Goal: Task Accomplishment & Management: Manage account settings

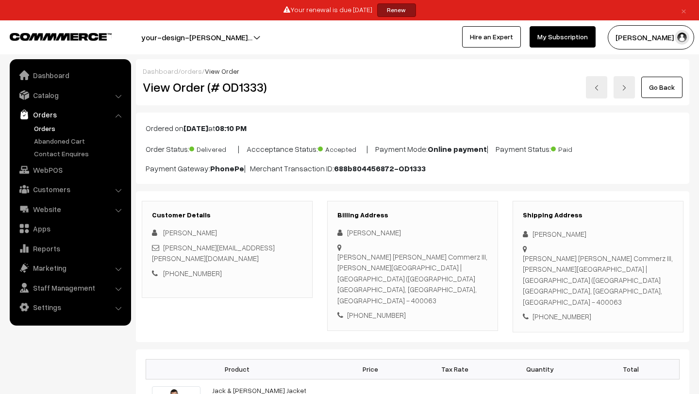
click at [47, 126] on link "Orders" at bounding box center [80, 128] width 96 height 10
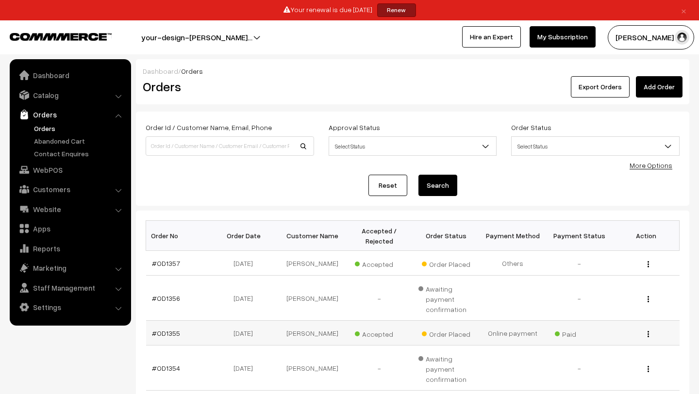
scroll to position [275, 0]
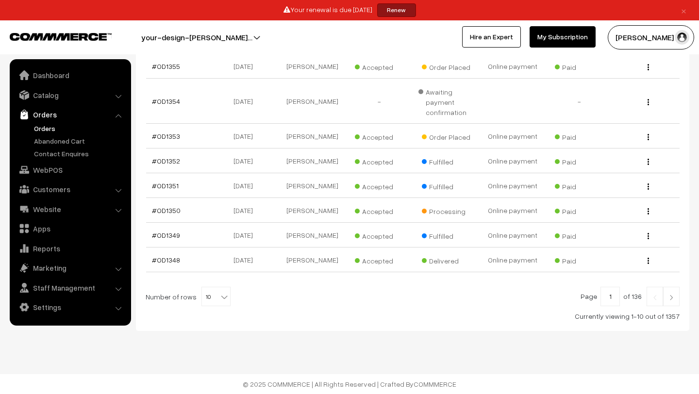
click at [670, 299] on img at bounding box center [671, 298] width 9 height 6
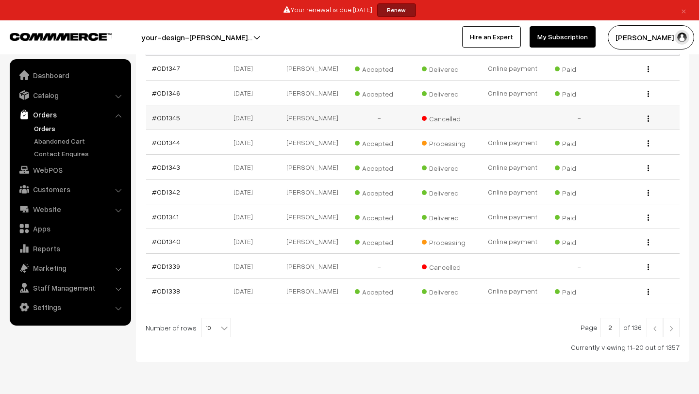
scroll to position [157, 0]
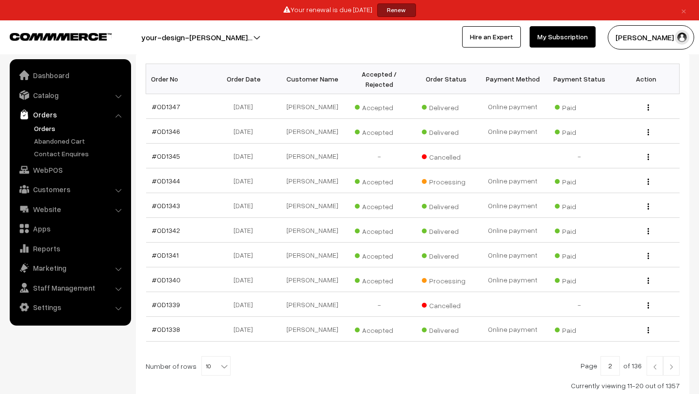
click at [671, 370] on img at bounding box center [671, 367] width 9 height 6
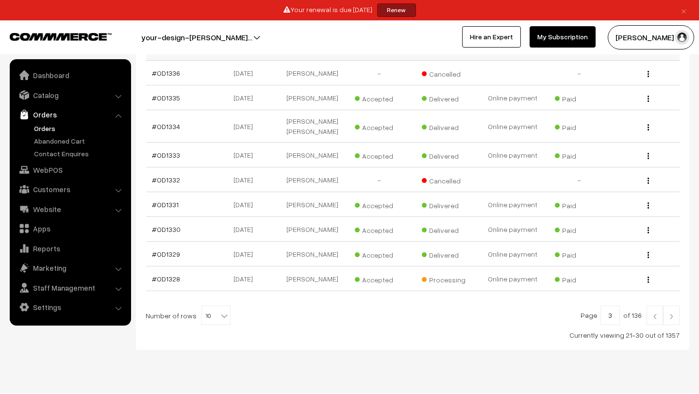
scroll to position [192, 0]
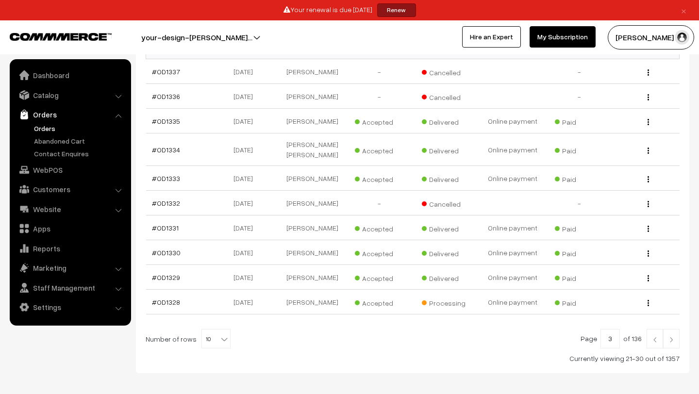
click at [213, 349] on span "10" at bounding box center [216, 339] width 28 height 19
click at [302, 356] on div "Page 3 of 136 Number of rows 10 20 30 40 50 60 70 80 90 100 10 Currently viewin…" at bounding box center [413, 346] width 534 height 34
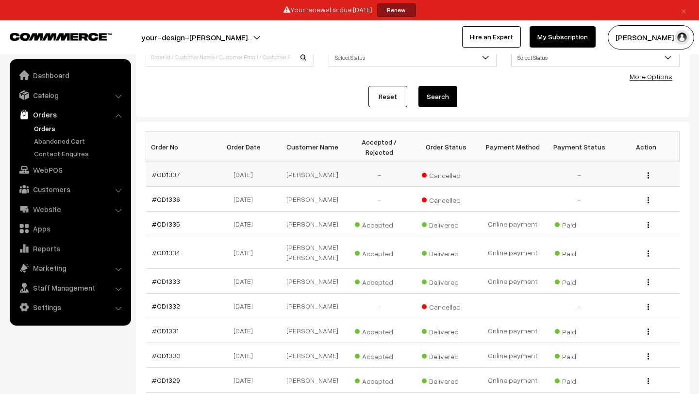
scroll to position [80, 0]
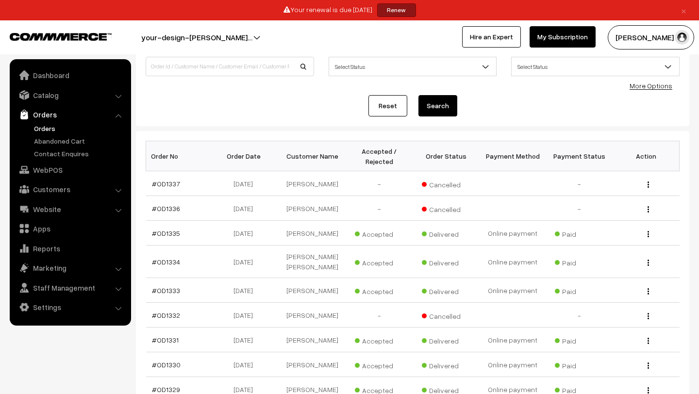
click at [42, 133] on link "Orders" at bounding box center [80, 128] width 96 height 10
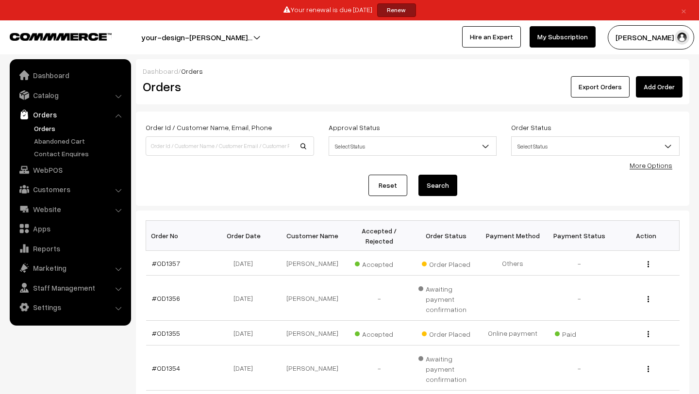
click at [45, 128] on link "Orders" at bounding box center [80, 128] width 96 height 10
click at [42, 123] on link "Orders" at bounding box center [80, 128] width 96 height 10
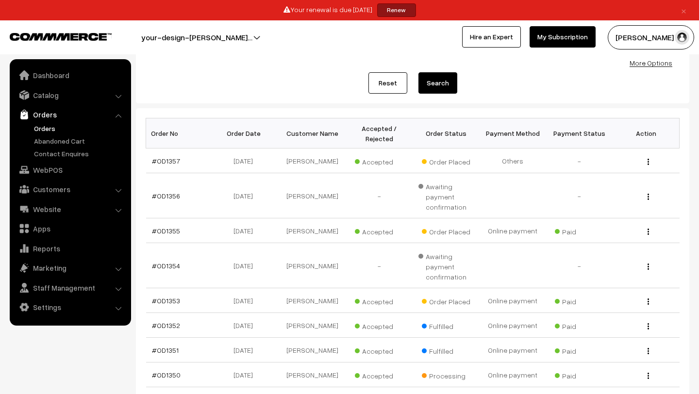
scroll to position [107, 0]
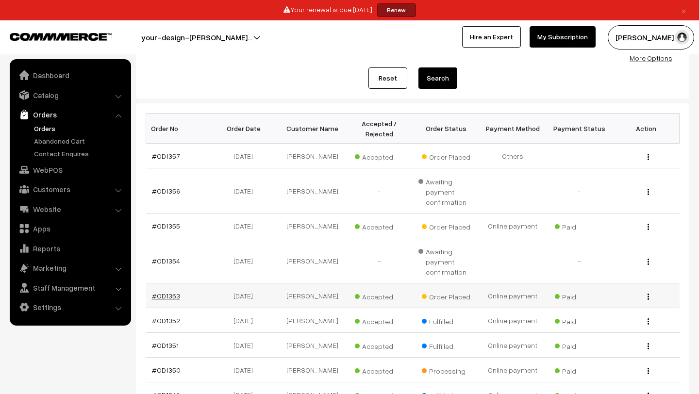
click at [168, 300] on link "#OD1353" at bounding box center [166, 296] width 28 height 8
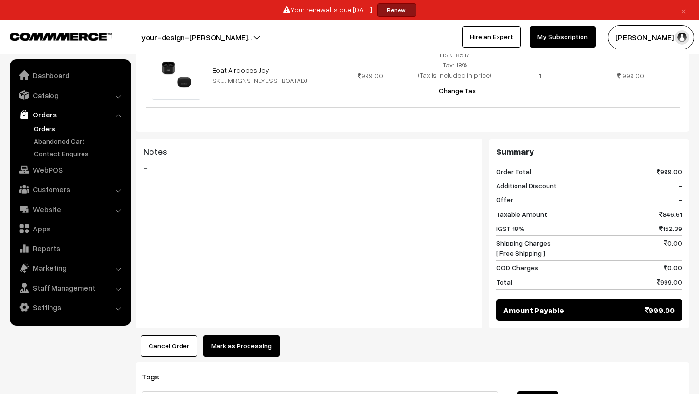
scroll to position [353, 0]
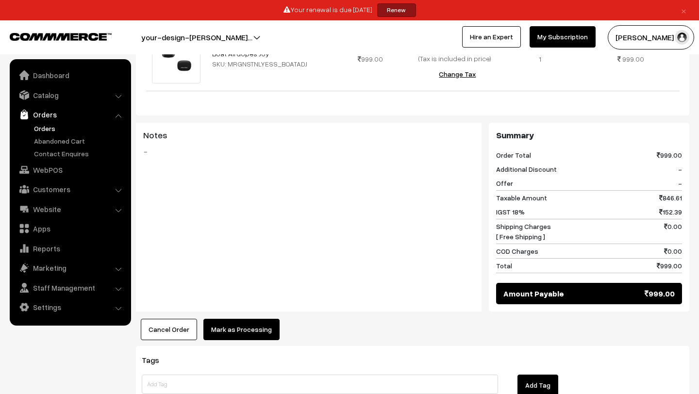
click at [50, 127] on link "Orders" at bounding box center [80, 128] width 96 height 10
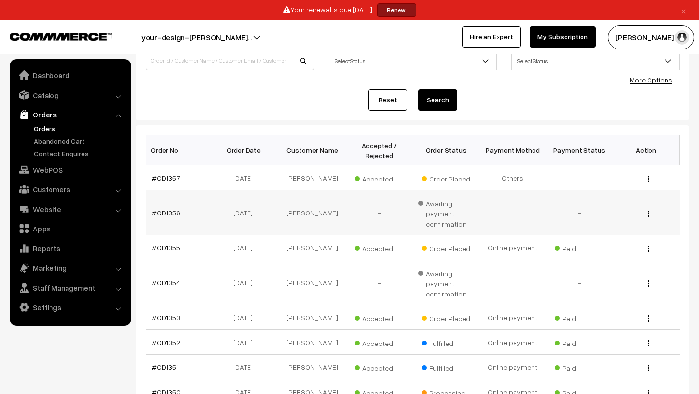
scroll to position [168, 0]
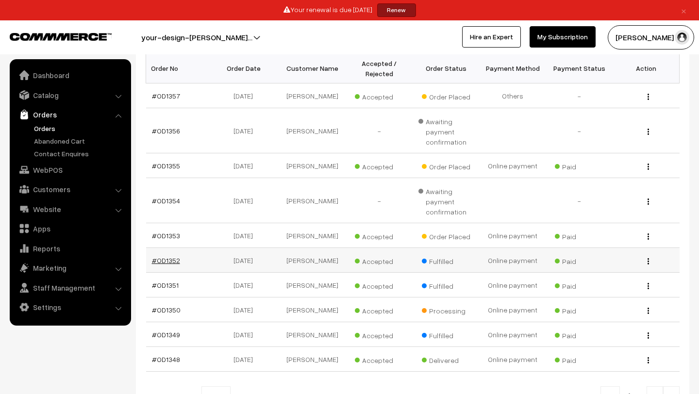
click at [165, 265] on link "#OD1352" at bounding box center [166, 260] width 28 height 8
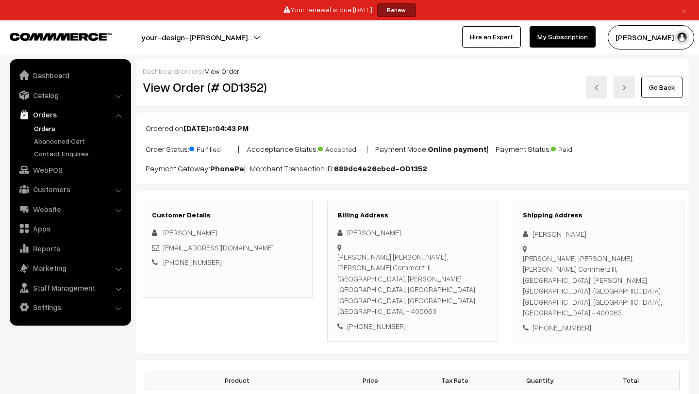
scroll to position [157, 0]
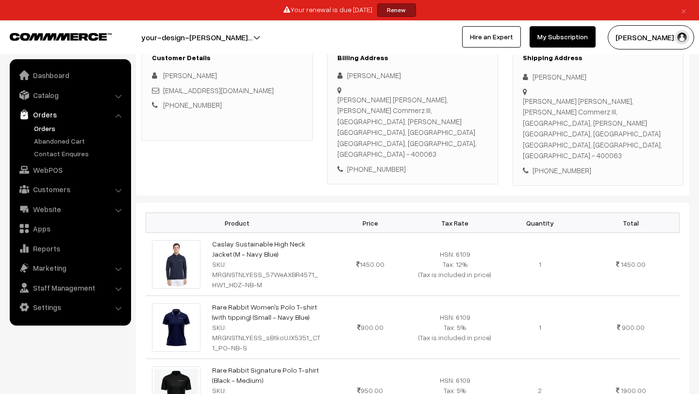
click at [43, 131] on link "Orders" at bounding box center [80, 128] width 96 height 10
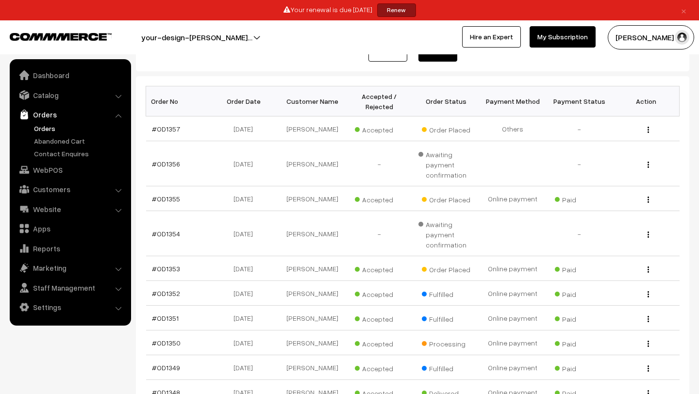
scroll to position [148, 0]
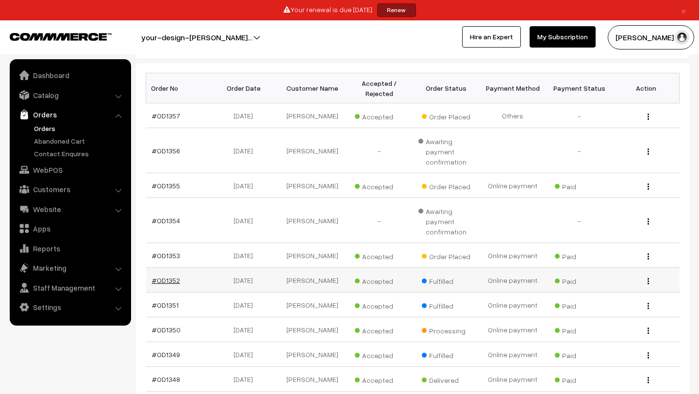
click at [158, 285] on link "#OD1352" at bounding box center [166, 280] width 28 height 8
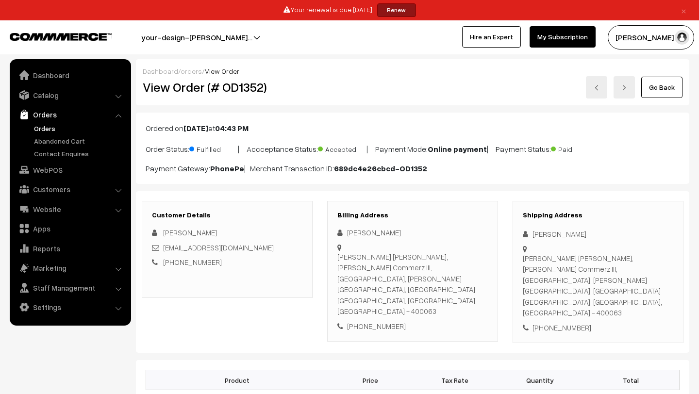
scroll to position [205, 0]
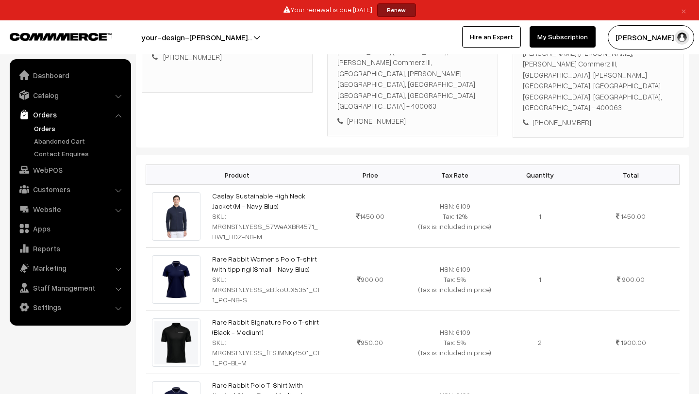
click at [40, 124] on link "Orders" at bounding box center [80, 128] width 96 height 10
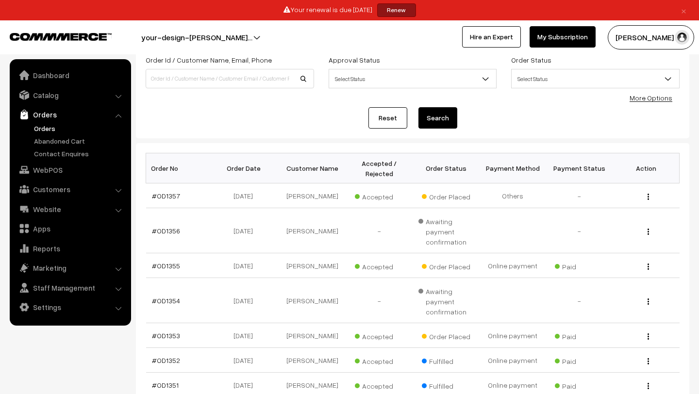
scroll to position [275, 0]
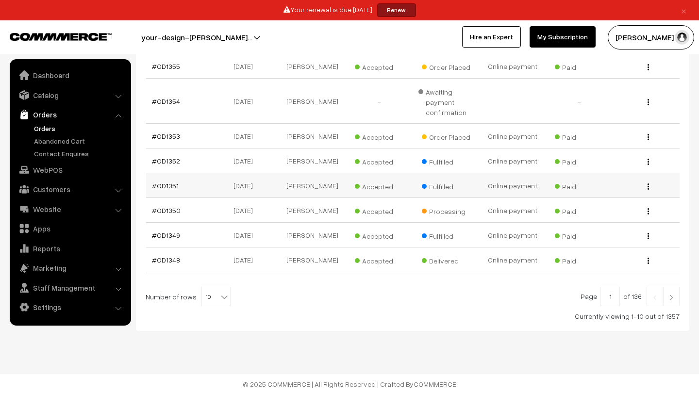
click at [157, 183] on link "#OD1351" at bounding box center [165, 186] width 27 height 8
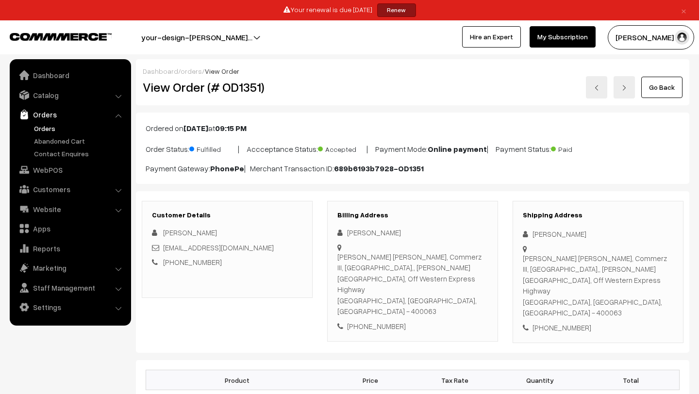
scroll to position [190, 0]
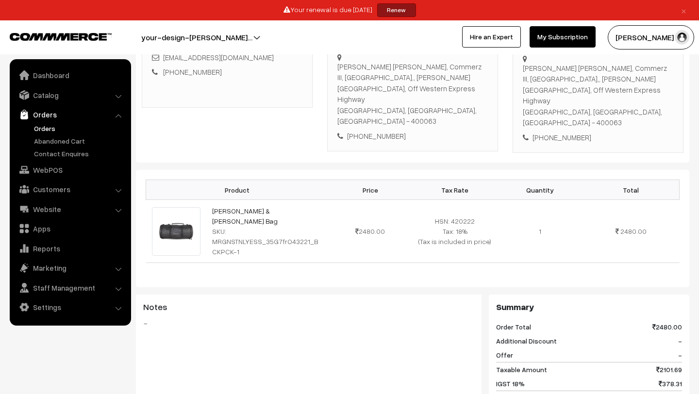
click at [38, 124] on link "Orders" at bounding box center [80, 128] width 96 height 10
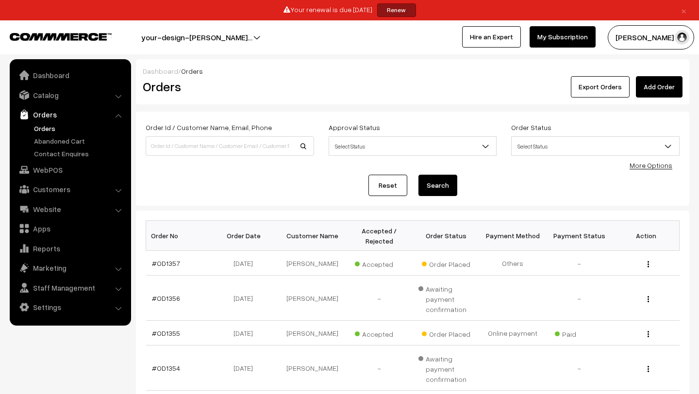
scroll to position [245, 0]
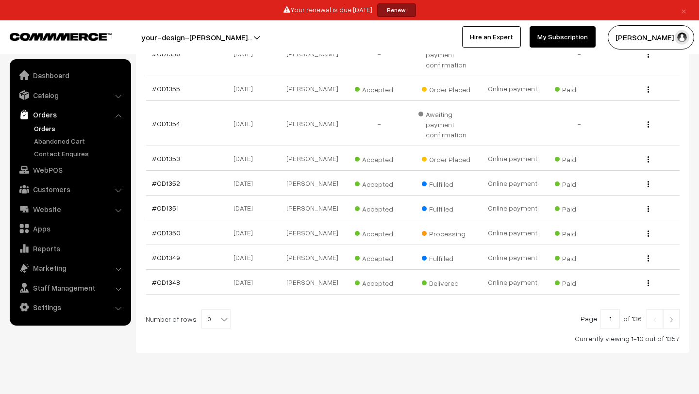
click at [676, 325] on link at bounding box center [671, 318] width 17 height 19
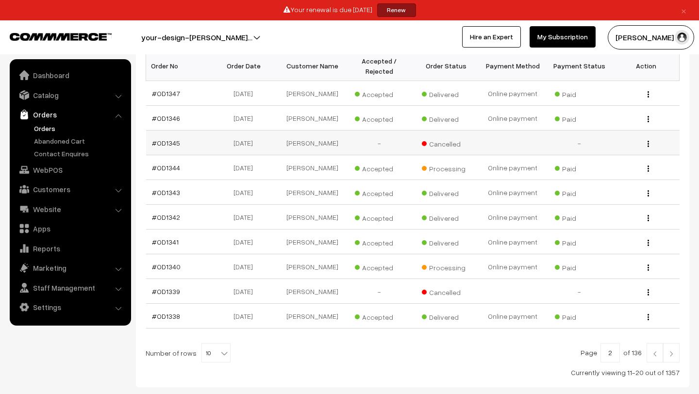
scroll to position [187, 0]
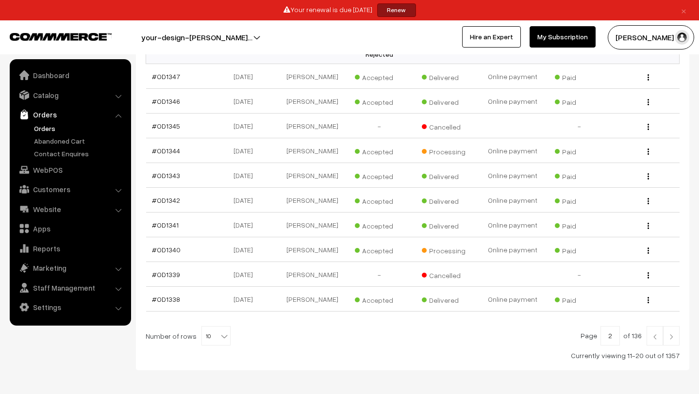
click at [609, 345] on input "2" at bounding box center [610, 335] width 19 height 19
click at [607, 331] on input "2" at bounding box center [610, 335] width 19 height 19
click at [610, 338] on input "2" at bounding box center [610, 335] width 19 height 19
click at [48, 126] on link "Orders" at bounding box center [80, 128] width 96 height 10
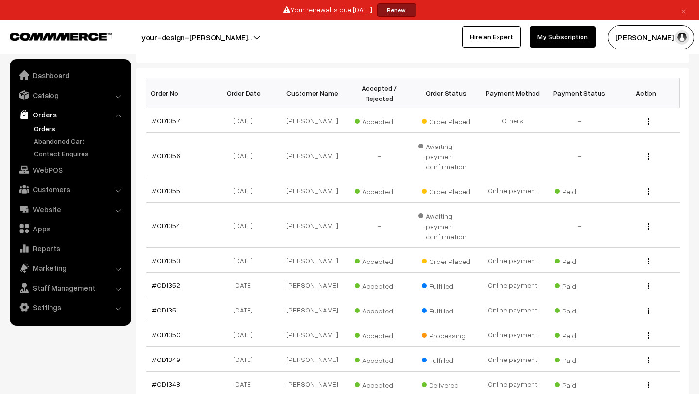
scroll to position [186, 0]
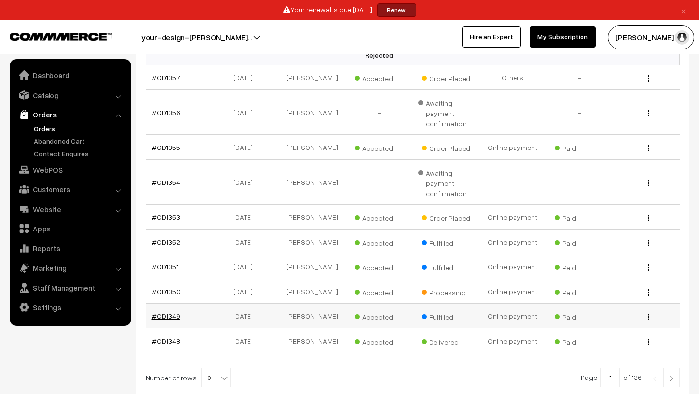
click at [170, 321] on link "#OD1349" at bounding box center [166, 316] width 28 height 8
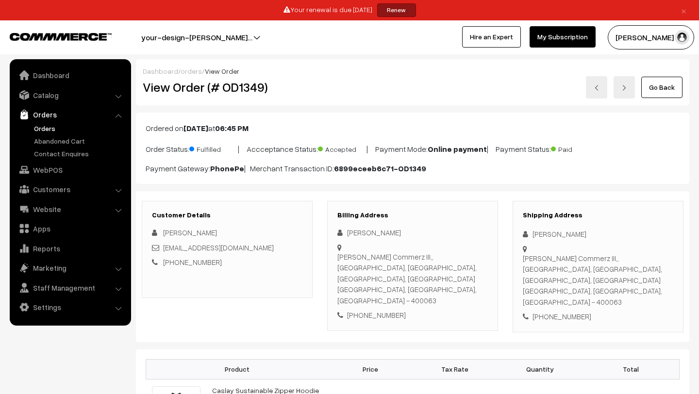
scroll to position [85, 0]
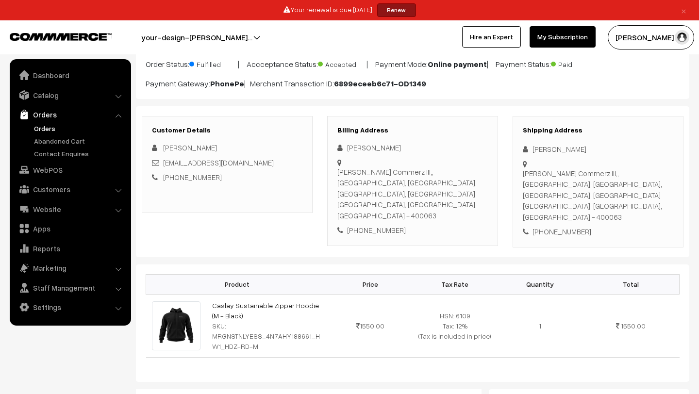
click at [41, 128] on link "Orders" at bounding box center [80, 128] width 96 height 10
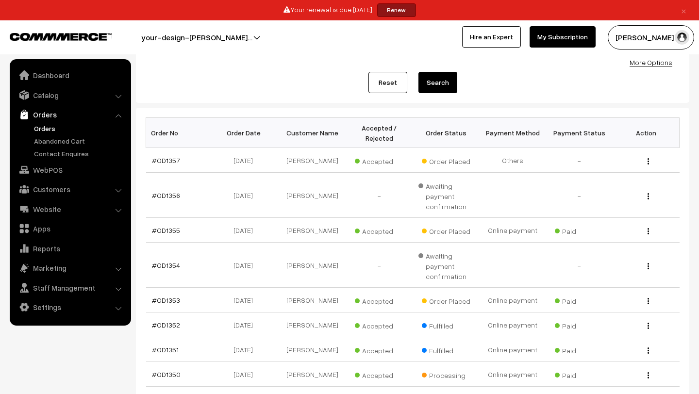
scroll to position [275, 0]
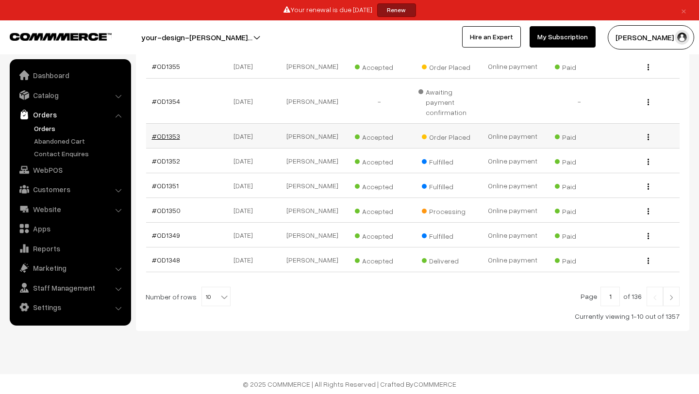
click at [172, 135] on link "#OD1353" at bounding box center [166, 136] width 28 height 8
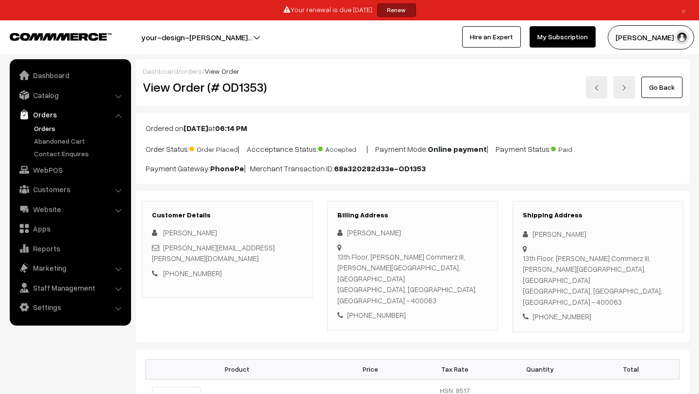
scroll to position [82, 0]
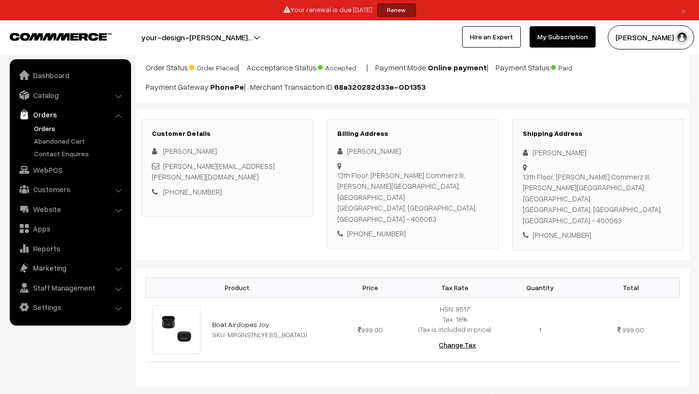
click at [51, 127] on link "Orders" at bounding box center [80, 128] width 96 height 10
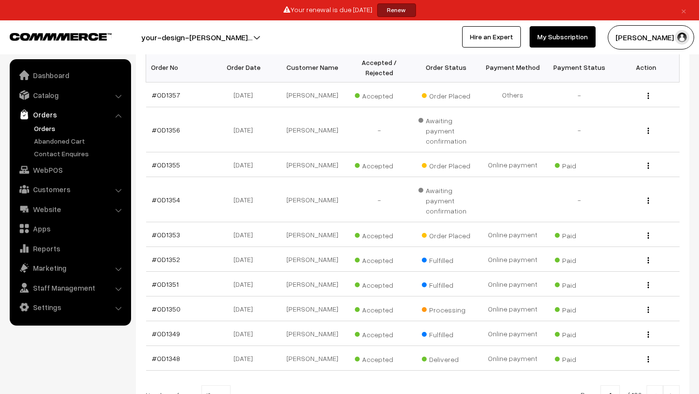
scroll to position [171, 0]
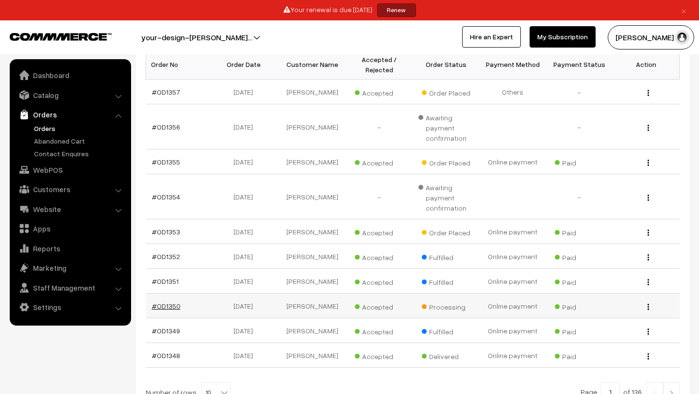
click at [158, 310] on link "#OD1350" at bounding box center [166, 306] width 29 height 8
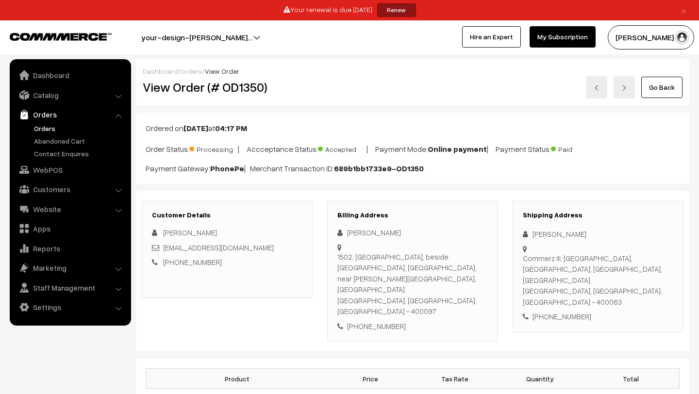
scroll to position [161, 0]
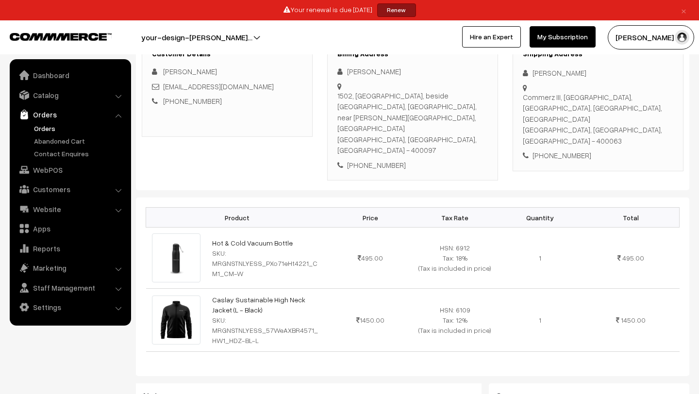
click at [43, 132] on link "Orders" at bounding box center [80, 128] width 96 height 10
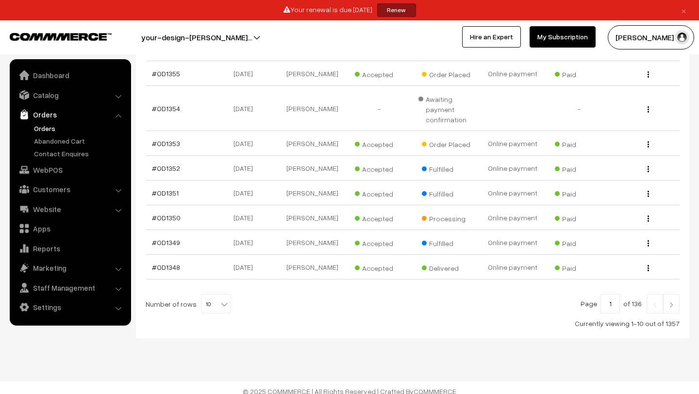
scroll to position [275, 0]
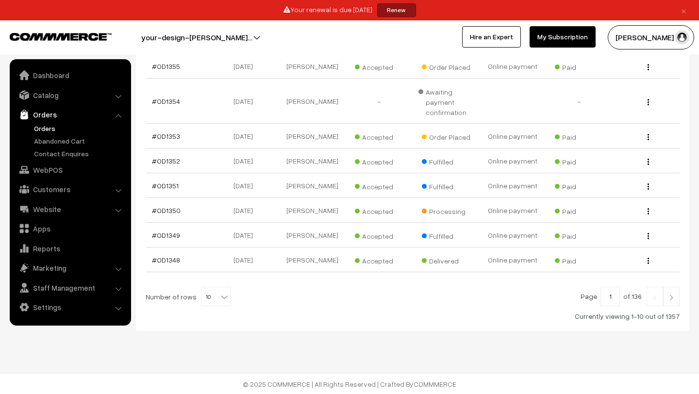
click at [679, 301] on link at bounding box center [671, 296] width 17 height 19
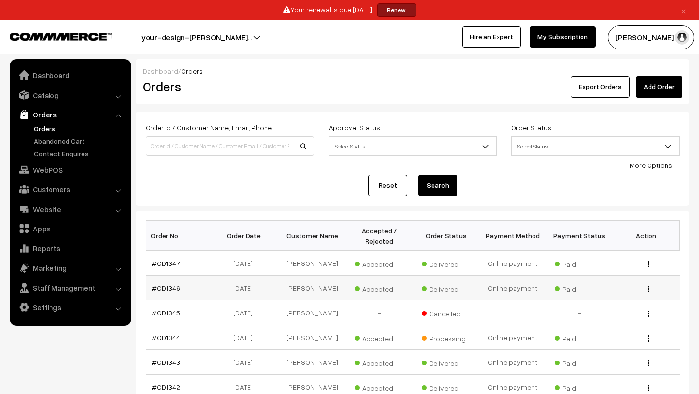
scroll to position [226, 0]
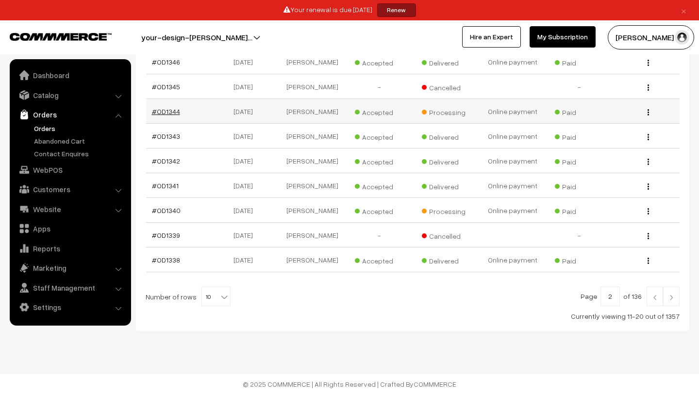
click at [165, 109] on link "#OD1344" at bounding box center [166, 111] width 28 height 8
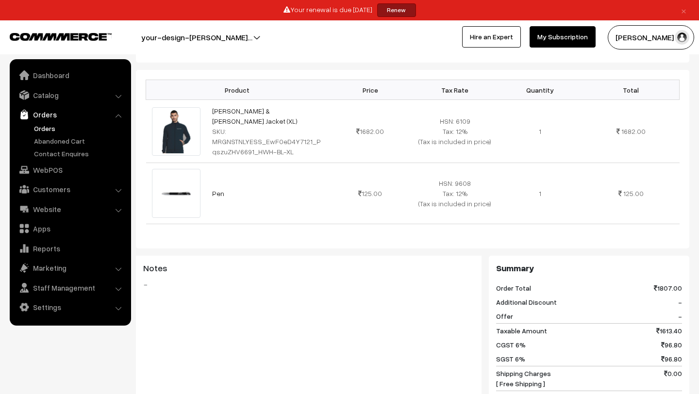
scroll to position [243, 0]
